Goal: Information Seeking & Learning: Stay updated

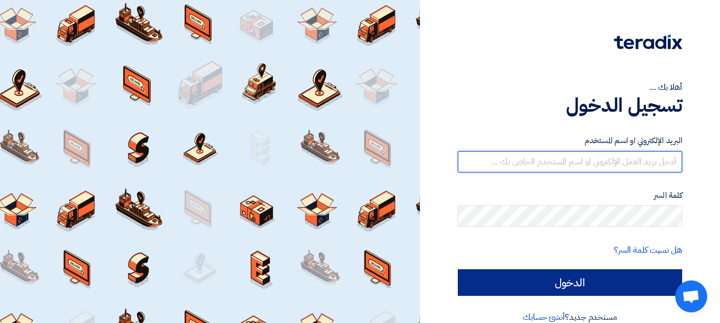
type input "[EMAIL_ADDRESS][DOMAIN_NAME]"
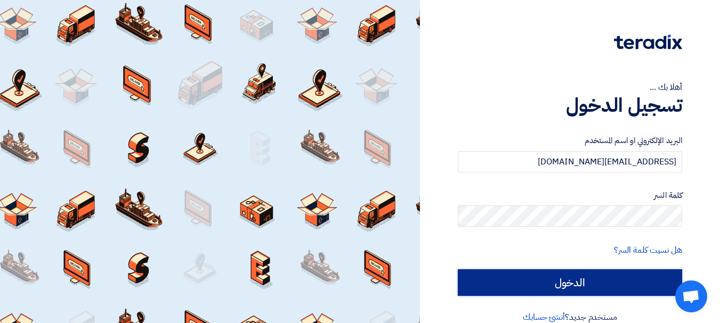
click at [572, 283] on input "الدخول" at bounding box center [570, 283] width 224 height 27
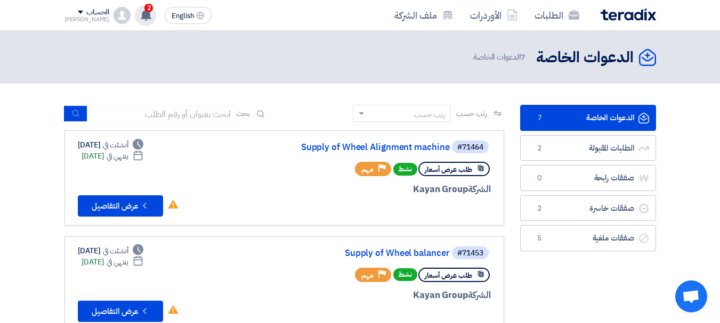
click at [144, 11] on span "2" at bounding box center [148, 8] width 9 height 9
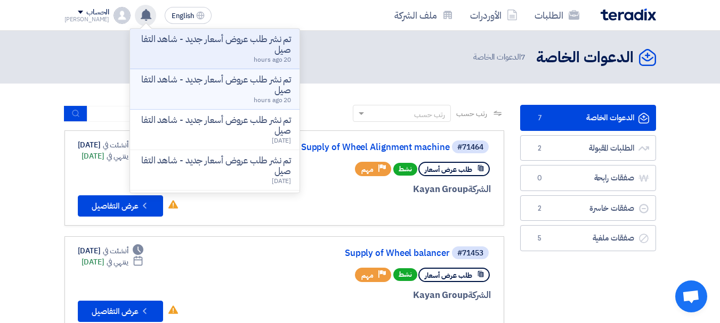
click at [186, 81] on p "تم نشر طلب عروض أسعار جديد - شاهد التفاصيل" at bounding box center [215, 85] width 152 height 21
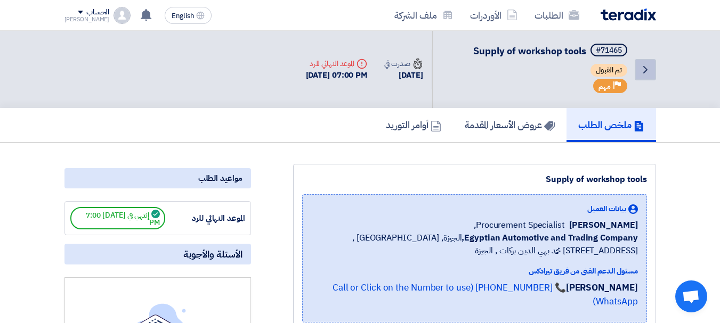
click at [639, 62] on link "Back" at bounding box center [645, 69] width 21 height 21
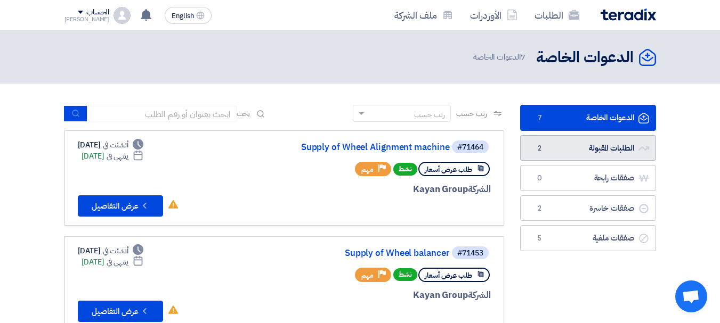
click at [550, 147] on link "الطلبات المقبولة الطلبات المقبولة 2" at bounding box center [588, 148] width 136 height 26
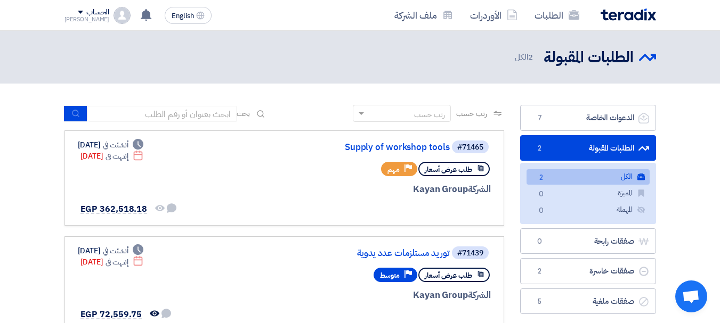
click at [550, 147] on link "الطلبات المقبولة الطلبات المقبولة 2" at bounding box center [588, 148] width 136 height 26
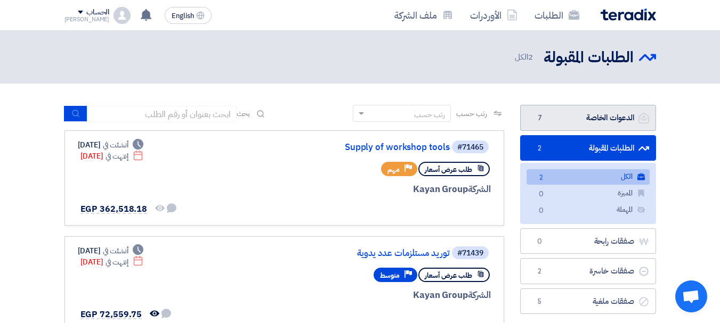
click at [558, 117] on link "الدعوات الخاصة الدعوات الخاصة 7" at bounding box center [588, 118] width 136 height 26
